Goal: Task Accomplishment & Management: Use online tool/utility

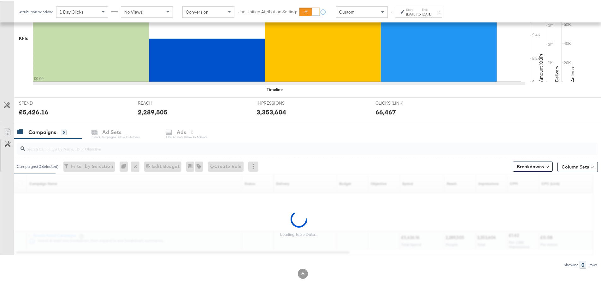
scroll to position [173, 0]
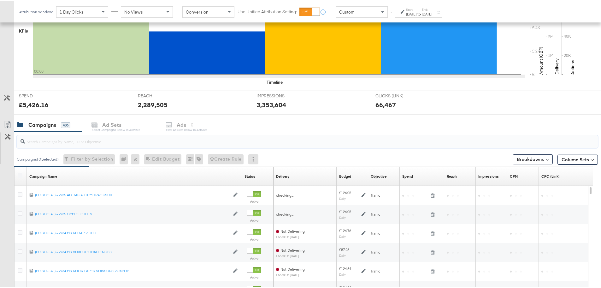
click at [102, 139] on input "search" at bounding box center [285, 137] width 520 height 12
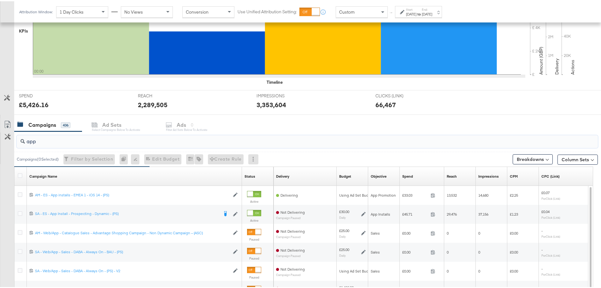
type input "app"
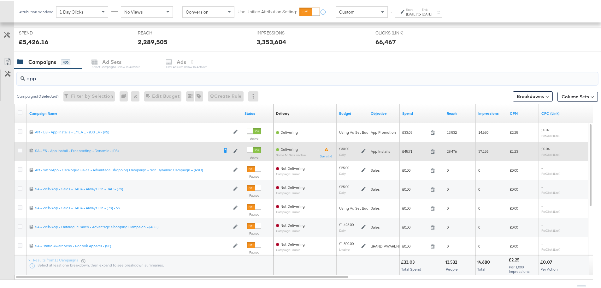
scroll to position [236, 0]
click at [21, 150] on icon at bounding box center [20, 148] width 5 height 5
click at [0, 0] on input "checkbox" at bounding box center [0, 0] width 0 height 0
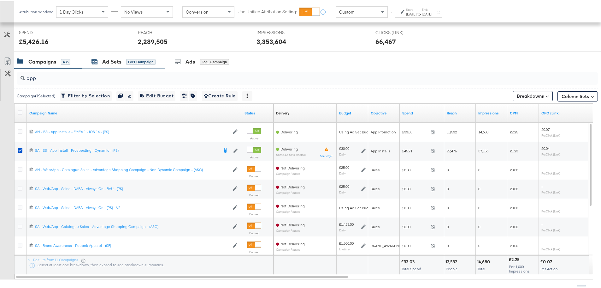
click at [110, 61] on div "Ad Sets" at bounding box center [111, 60] width 19 height 7
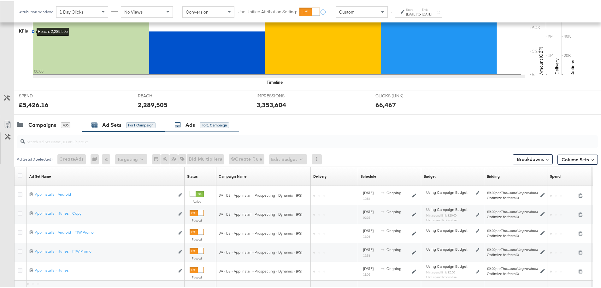
scroll to position [229, 0]
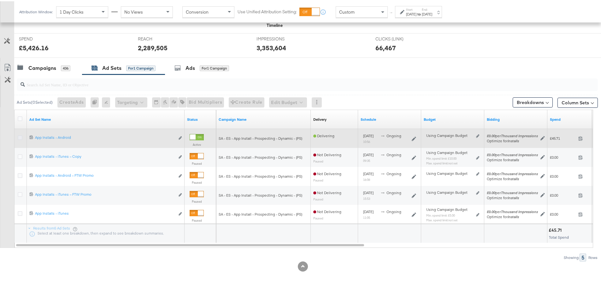
click at [20, 136] on icon at bounding box center [20, 136] width 5 height 5
click at [0, 0] on input "checkbox" at bounding box center [0, 0] width 0 height 0
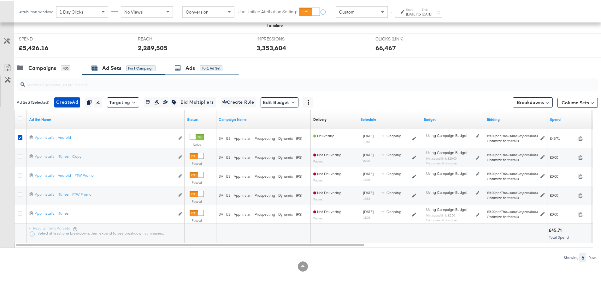
click at [198, 69] on div "Ads for 1 Ad Set" at bounding box center [199, 66] width 48 height 7
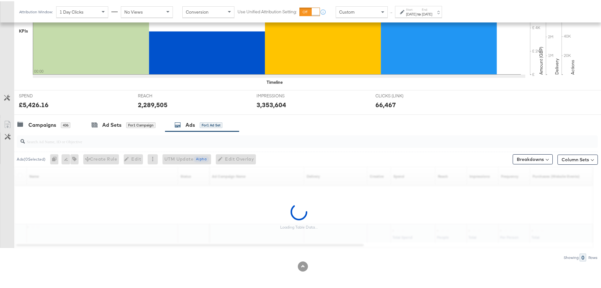
scroll to position [236, 0]
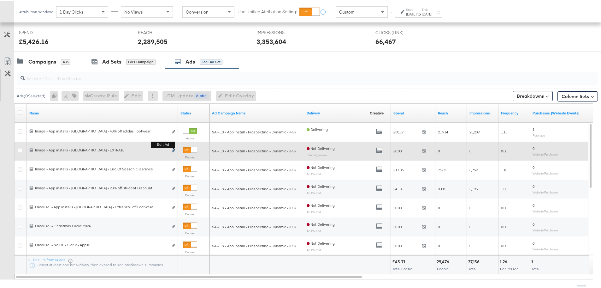
click at [173, 150] on icon "link" at bounding box center [173, 148] width 3 height 3
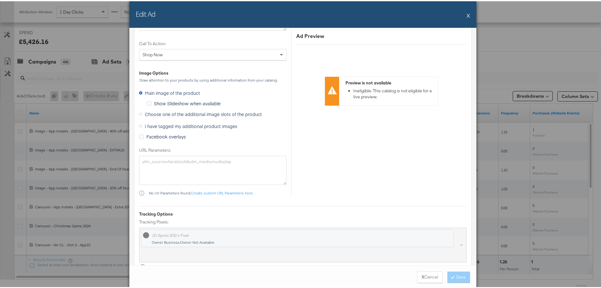
scroll to position [600, 0]
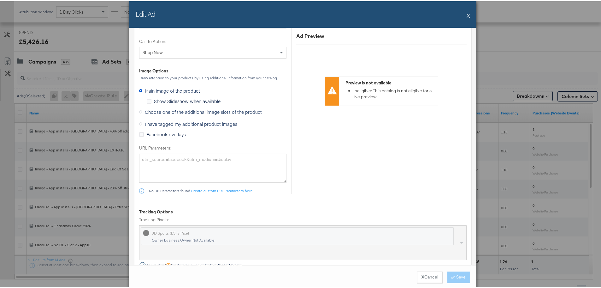
click at [153, 123] on span "I have tagged my additional product images" at bounding box center [191, 122] width 92 height 6
click at [0, 0] on input "I have tagged my additional product images" at bounding box center [0, 0] width 0 height 0
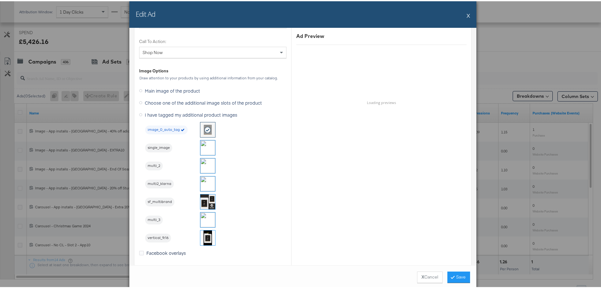
click at [203, 162] on img at bounding box center [207, 164] width 15 height 15
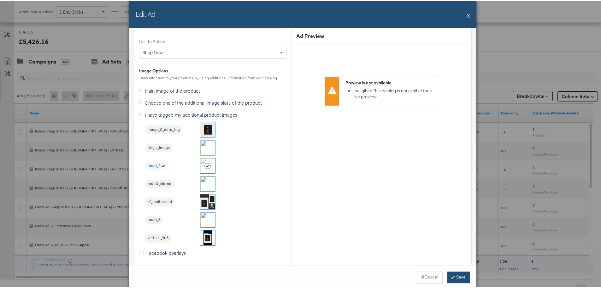
click at [454, 279] on button "Save" at bounding box center [459, 275] width 23 height 11
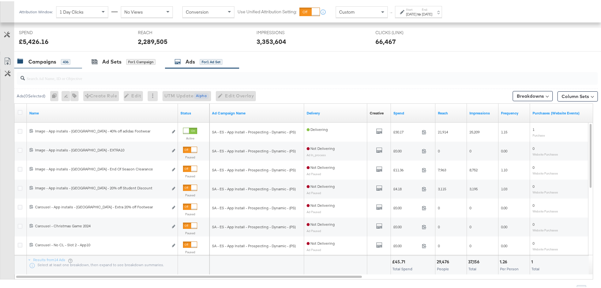
click at [40, 61] on div "Campaigns" at bounding box center [42, 60] width 28 height 7
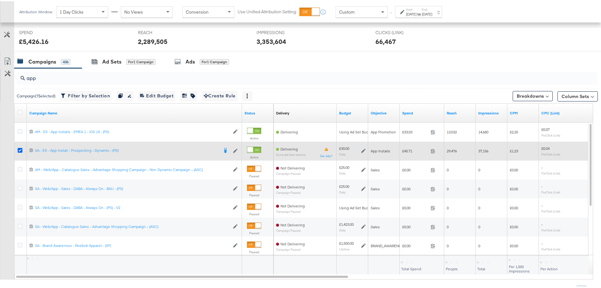
click at [22, 148] on icon at bounding box center [20, 148] width 5 height 5
click at [0, 0] on input "checkbox" at bounding box center [0, 0] width 0 height 0
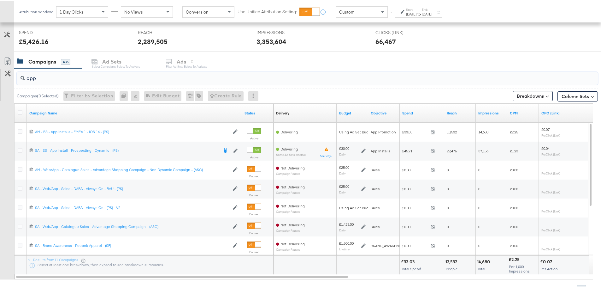
drag, startPoint x: 40, startPoint y: 77, endPoint x: -16, endPoint y: 79, distance: 56.5
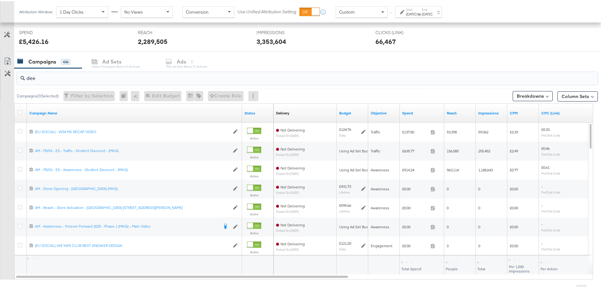
scroll to position [154, 0]
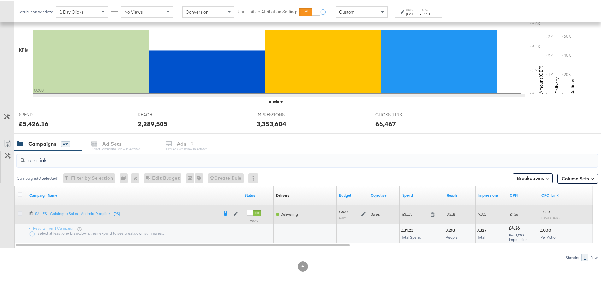
type input "deeplink"
click at [18, 212] on icon at bounding box center [20, 212] width 5 height 5
click at [0, 0] on input "checkbox" at bounding box center [0, 0] width 0 height 0
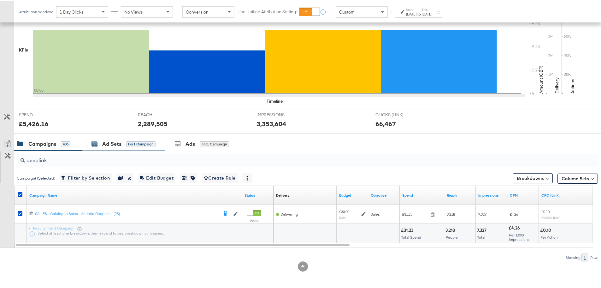
click at [104, 144] on div "Ad Sets" at bounding box center [111, 142] width 19 height 7
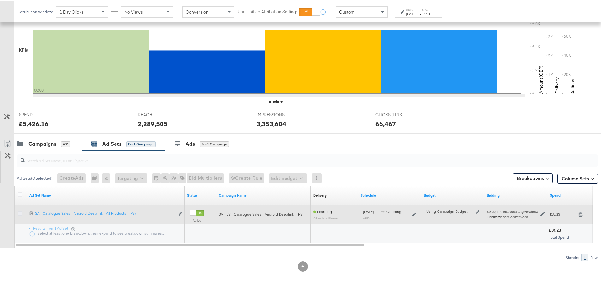
click at [19, 211] on icon at bounding box center [20, 212] width 5 height 5
click at [0, 0] on input "checkbox" at bounding box center [0, 0] width 0 height 0
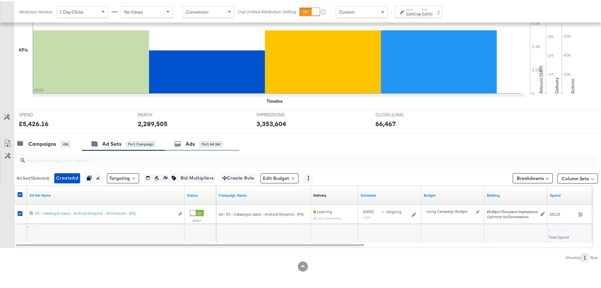
click at [189, 139] on div "Ads" at bounding box center [190, 142] width 9 height 7
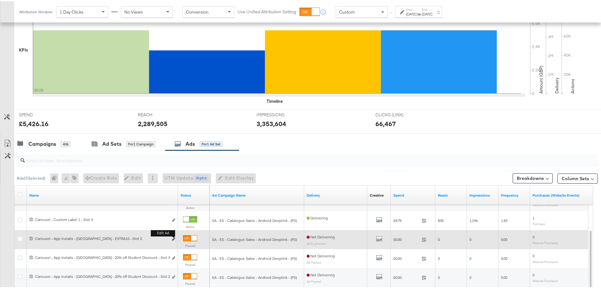
click at [173, 238] on icon "link" at bounding box center [173, 237] width 3 height 3
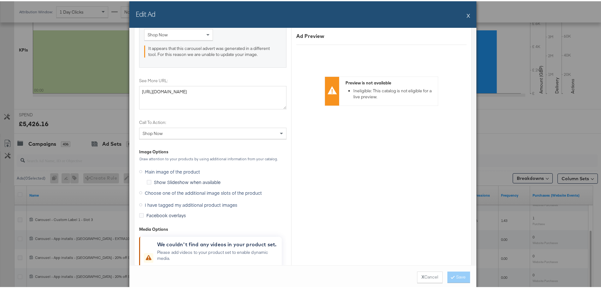
scroll to position [712, 0]
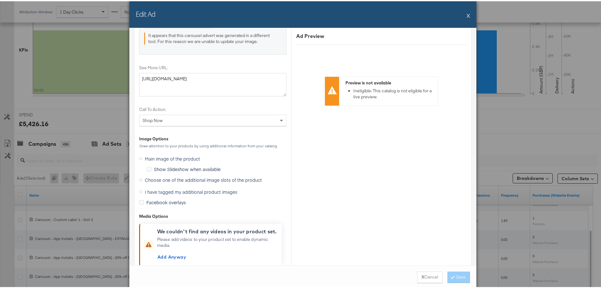
click at [153, 190] on span "I have tagged my additional product images" at bounding box center [191, 190] width 92 height 6
click at [0, 0] on input "I have tagged my additional product images" at bounding box center [0, 0] width 0 height 0
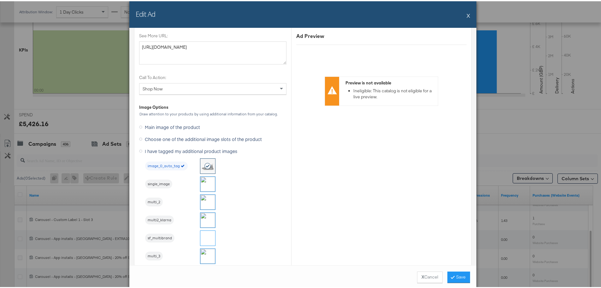
scroll to position [685, 0]
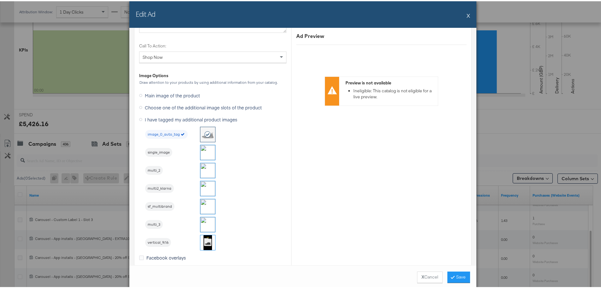
click at [205, 170] on img at bounding box center [207, 169] width 15 height 15
click at [457, 275] on button "Save" at bounding box center [459, 275] width 23 height 11
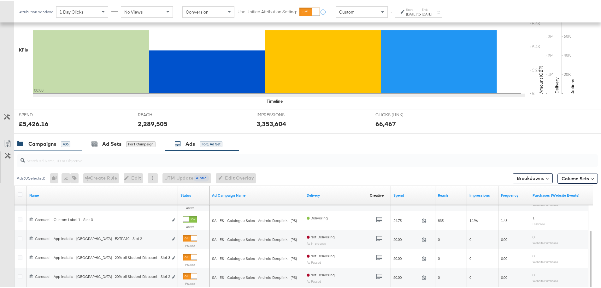
click at [41, 142] on div "Campaigns" at bounding box center [42, 142] width 28 height 7
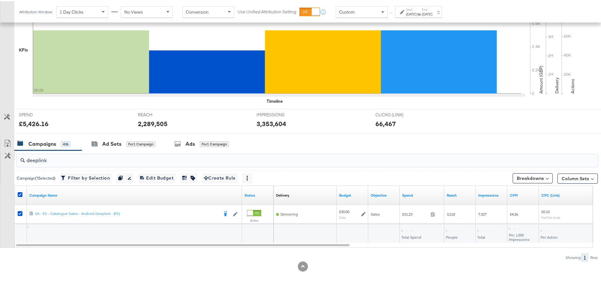
drag, startPoint x: 54, startPoint y: 158, endPoint x: 6, endPoint y: 159, distance: 48.0
click at [6, 159] on div "deeplink Campaign ( 1 Selected) Filter by Selection Filter 1 campaign Duplicate…" at bounding box center [299, 204] width 598 height 111
click at [20, 190] on div at bounding box center [21, 193] width 12 height 11
click at [20, 193] on icon at bounding box center [20, 193] width 5 height 5
click at [0, 0] on input "checkbox" at bounding box center [0, 0] width 0 height 0
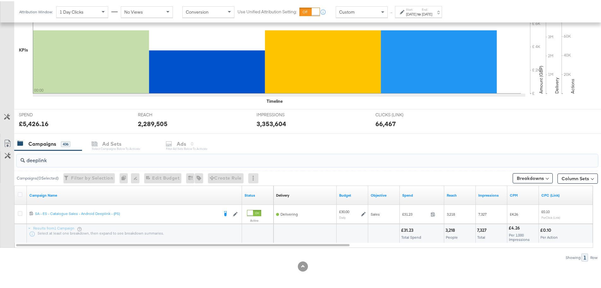
drag, startPoint x: 54, startPoint y: 156, endPoint x: -95, endPoint y: 152, distance: 148.7
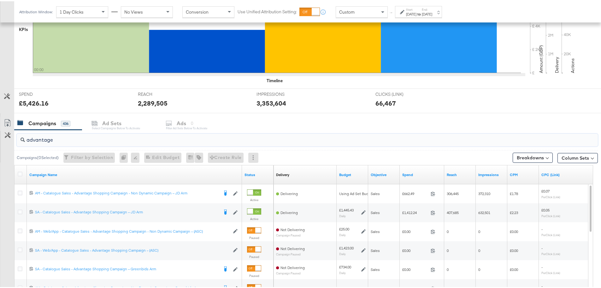
scroll to position [185, 0]
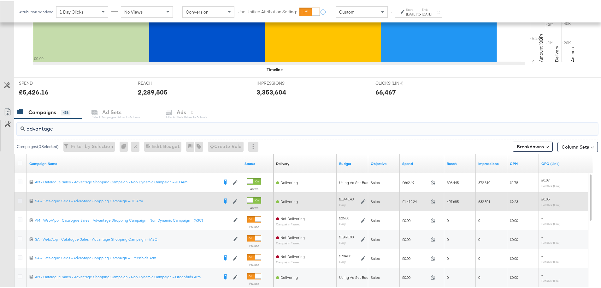
type input "advantage"
click at [21, 199] on icon at bounding box center [20, 199] width 5 height 5
click at [0, 0] on input "checkbox" at bounding box center [0, 0] width 0 height 0
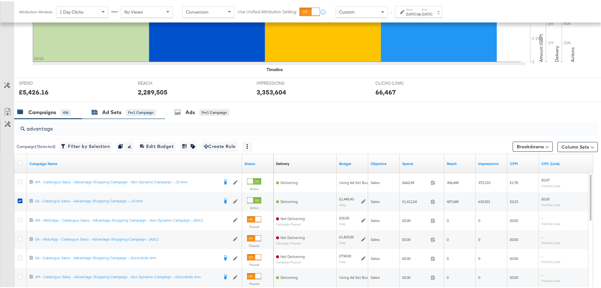
click at [129, 112] on div "for 1 Campaign" at bounding box center [140, 111] width 29 height 6
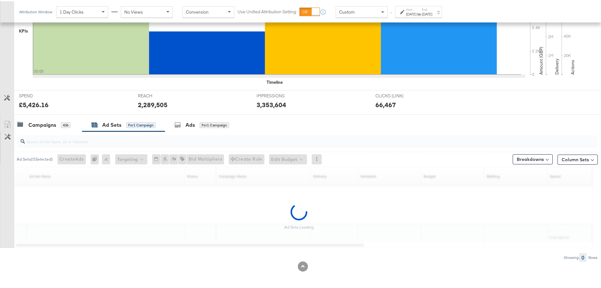
scroll to position [154, 0]
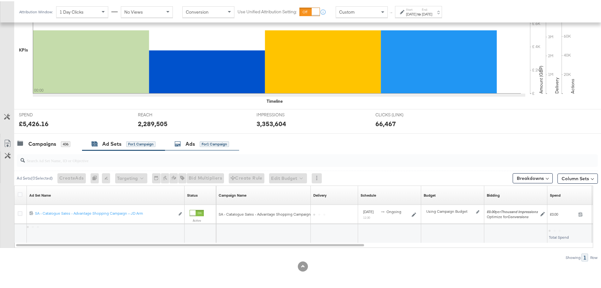
click at [195, 141] on div "Ads" at bounding box center [190, 142] width 9 height 7
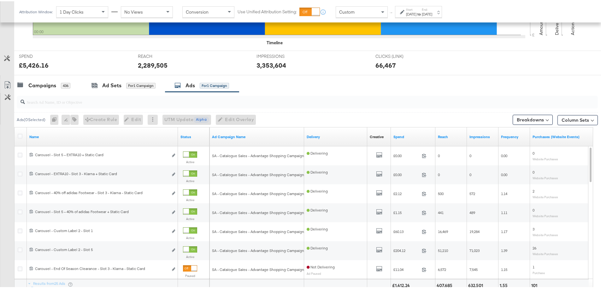
scroll to position [217, 0]
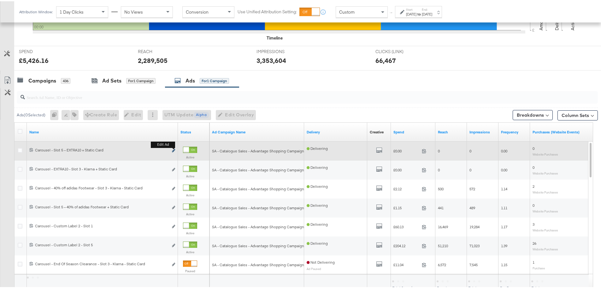
click at [174, 148] on icon "link" at bounding box center [173, 148] width 3 height 3
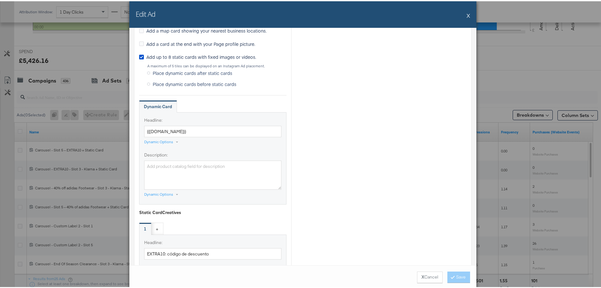
scroll to position [316, 0]
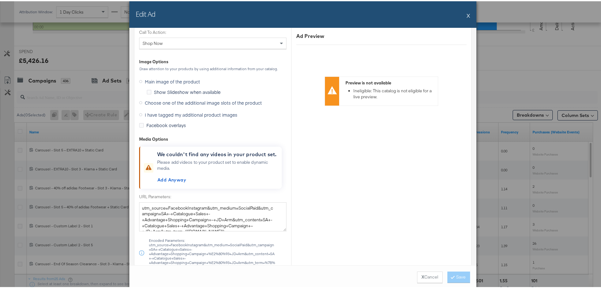
click at [156, 116] on span "I have tagged my additional product images" at bounding box center [191, 113] width 92 height 6
click at [0, 0] on input "I have tagged my additional product images" at bounding box center [0, 0] width 0 height 0
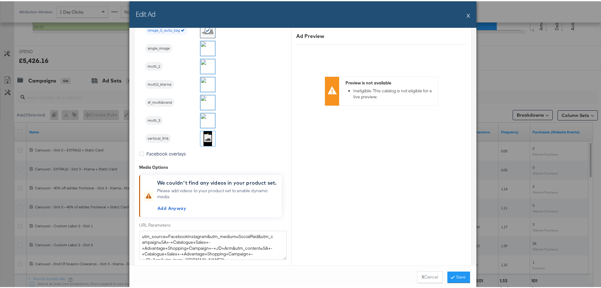
scroll to position [699, 0]
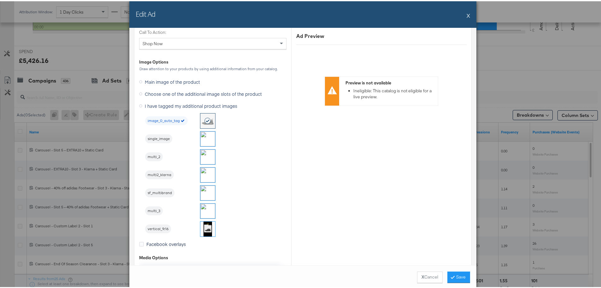
click at [205, 211] on img at bounding box center [207, 209] width 15 height 15
click at [459, 274] on button "Save" at bounding box center [459, 275] width 23 height 11
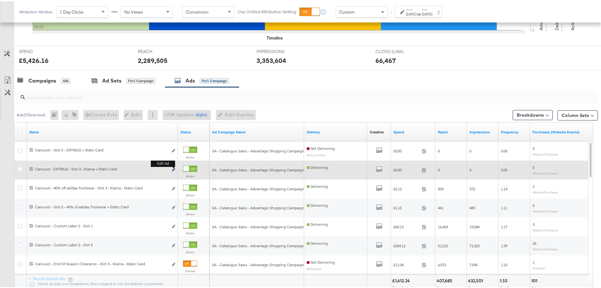
click at [173, 168] on icon "link" at bounding box center [173, 167] width 3 height 3
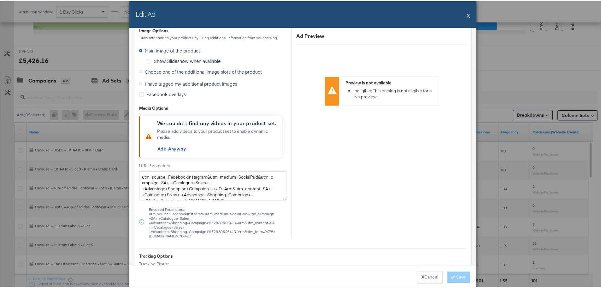
scroll to position [821, 0]
click at [154, 82] on span "I have tagged my additional product images" at bounding box center [191, 82] width 92 height 6
click at [0, 0] on input "I have tagged my additional product images" at bounding box center [0, 0] width 0 height 0
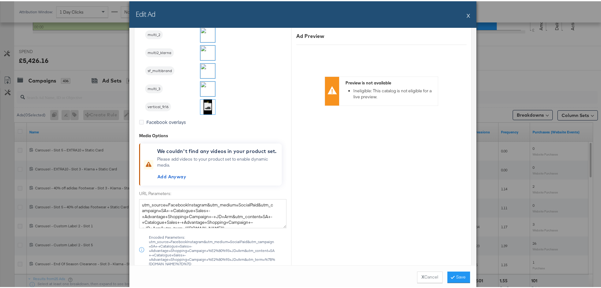
scroll to position [731, 0]
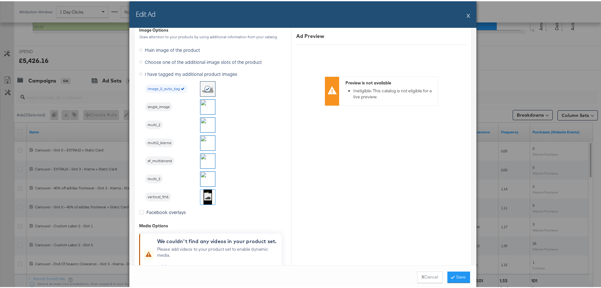
click at [209, 142] on img at bounding box center [207, 141] width 15 height 15
click at [461, 275] on button "Save" at bounding box center [459, 275] width 23 height 11
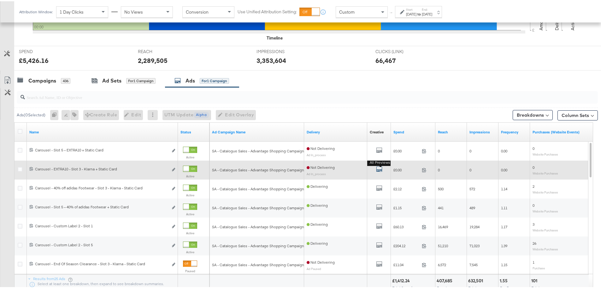
click at [382, 169] on icon "default" at bounding box center [379, 167] width 6 height 6
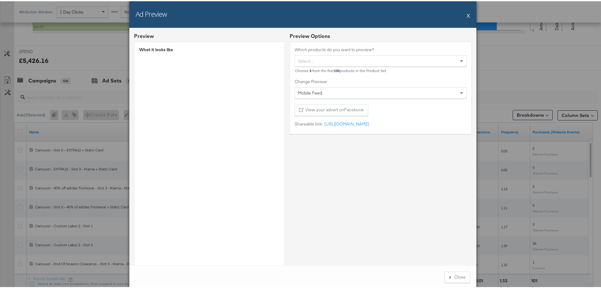
click at [467, 15] on button "X" at bounding box center [468, 14] width 3 height 13
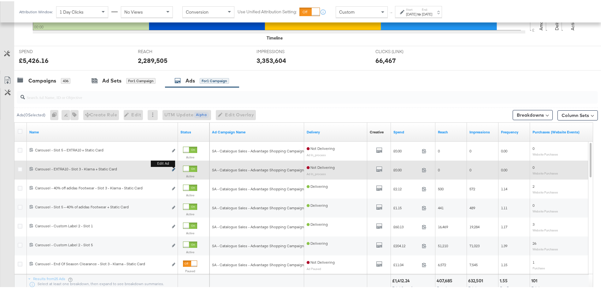
click at [173, 167] on button "Edit ad" at bounding box center [174, 168] width 4 height 7
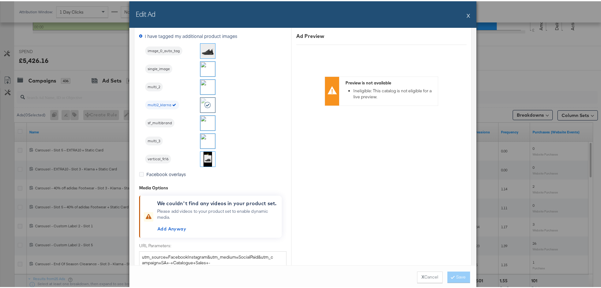
scroll to position [757, 0]
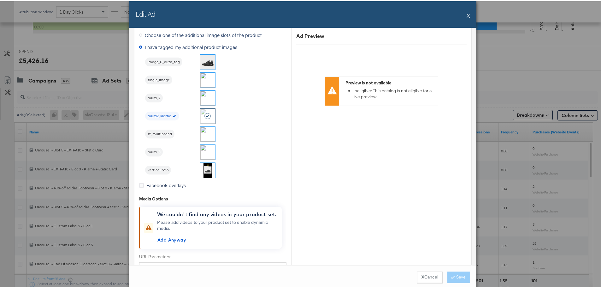
click at [468, 15] on button "X" at bounding box center [468, 14] width 3 height 13
